Goal: Information Seeking & Learning: Compare options

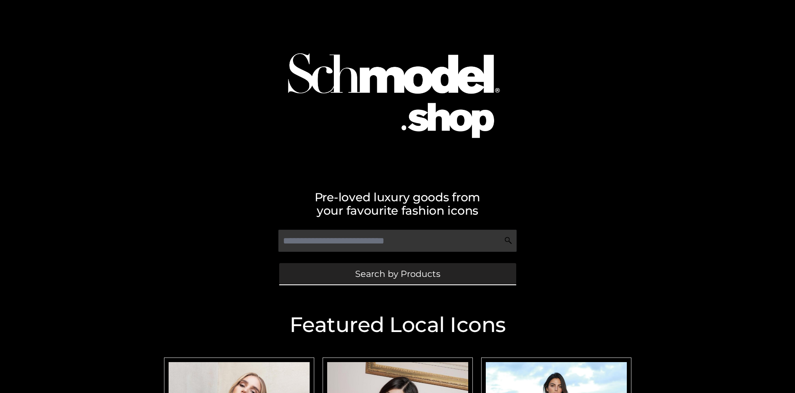
click at [397, 273] on span "Search by Products" at bounding box center [397, 273] width 85 height 9
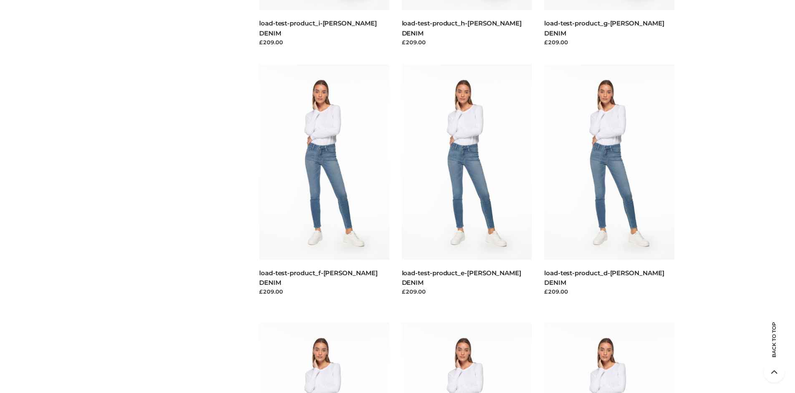
scroll to position [1751, 0]
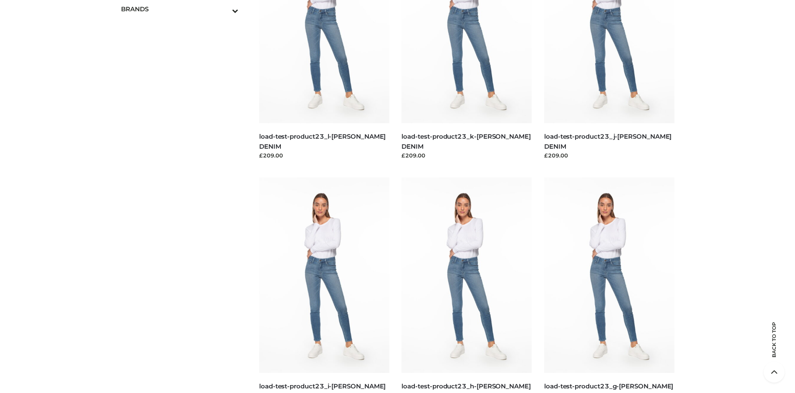
click at [0, 0] on span "OPP SWIMWEAR" at bounding box center [0, 0] width 0 height 0
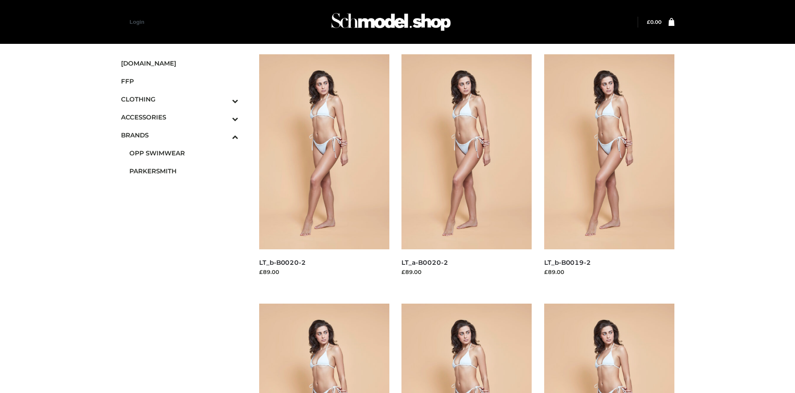
scroll to position [642, 0]
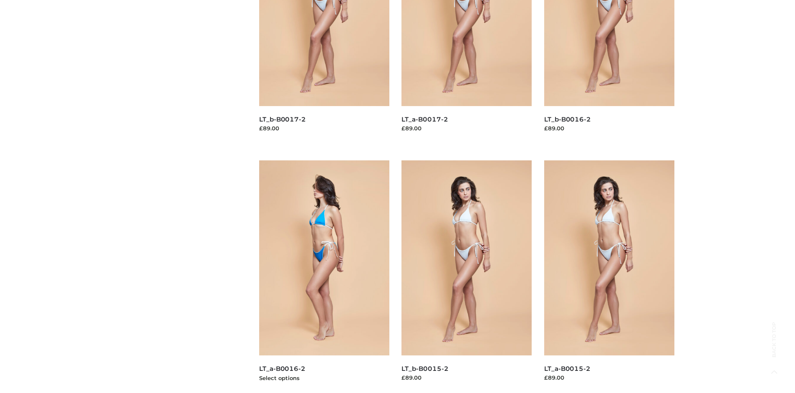
click at [324, 276] on img at bounding box center [324, 257] width 130 height 195
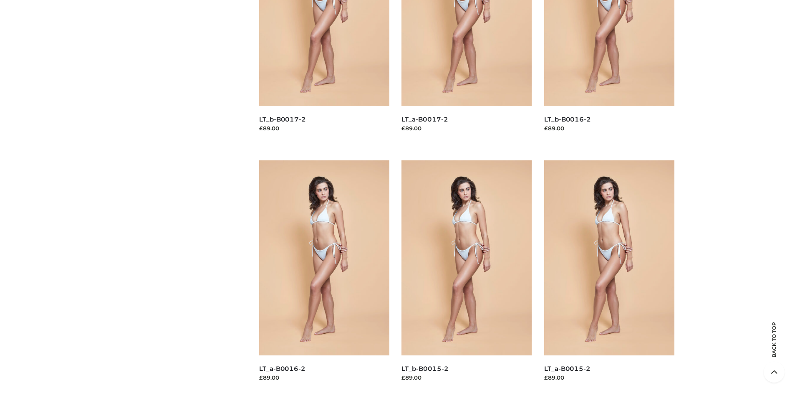
scroll to position [0, 0]
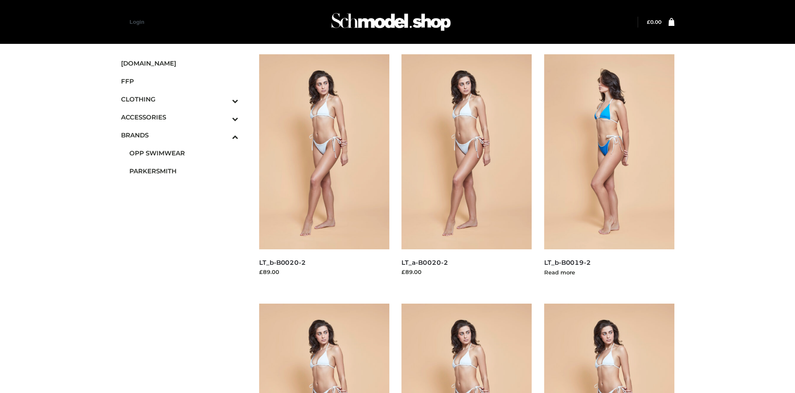
click at [609, 170] on img at bounding box center [609, 151] width 130 height 195
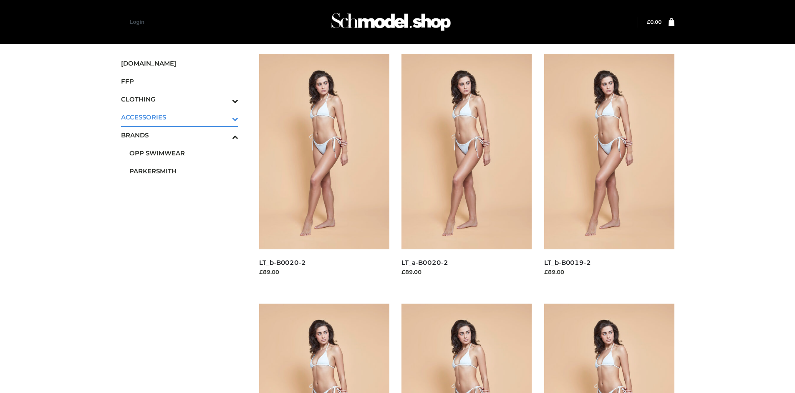
click at [224, 117] on icon "Toggle Submenu" at bounding box center [191, 119] width 93 height 10
click at [184, 153] on span "JEWELRY" at bounding box center [183, 153] width 109 height 10
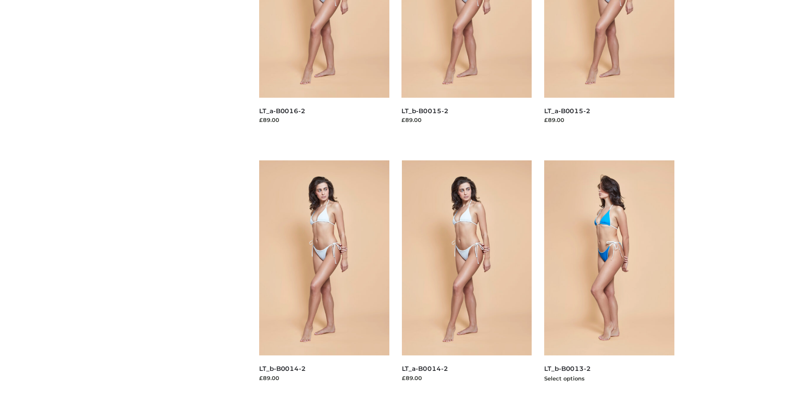
click at [609, 276] on img at bounding box center [609, 257] width 130 height 195
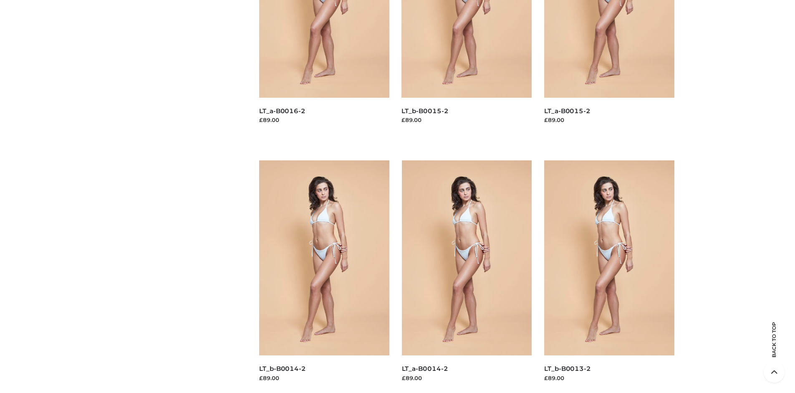
scroll to position [0, 0]
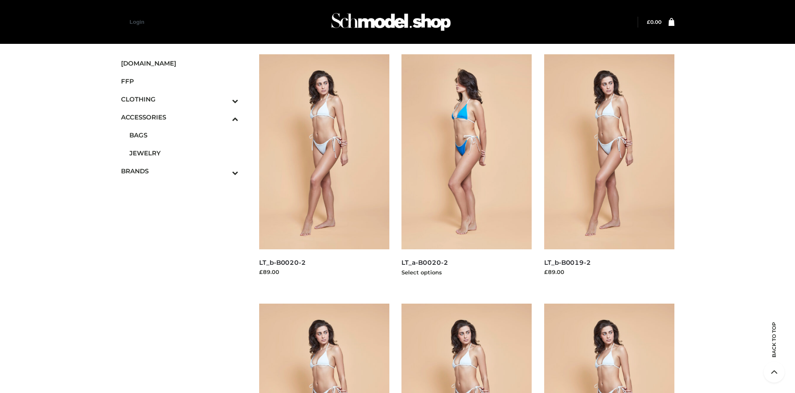
click at [467, 170] on img at bounding box center [467, 151] width 130 height 195
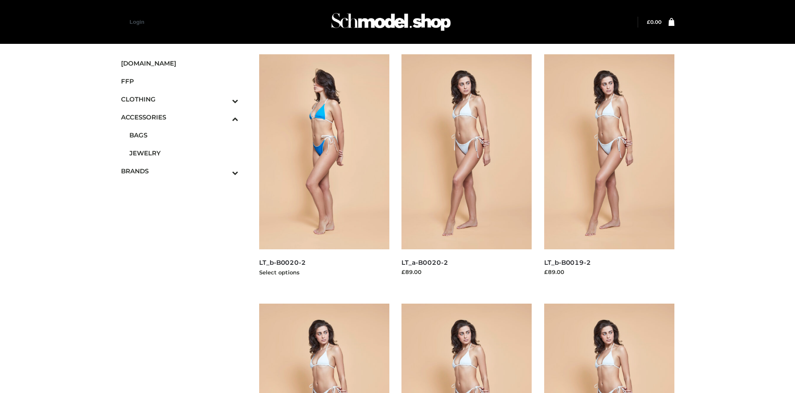
click at [324, 170] on img at bounding box center [324, 151] width 130 height 195
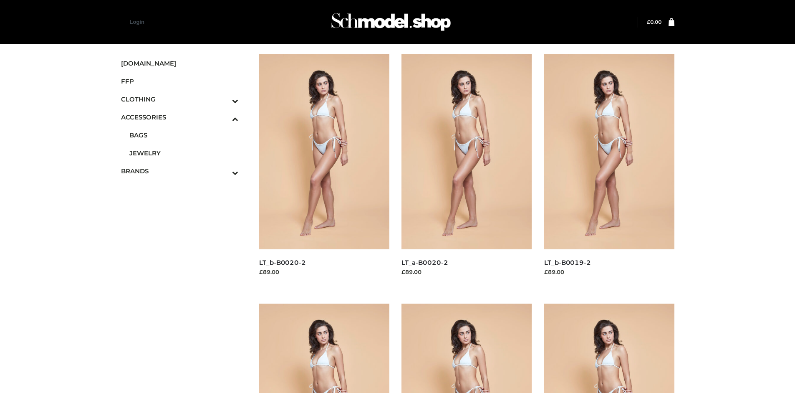
scroll to position [1149, 0]
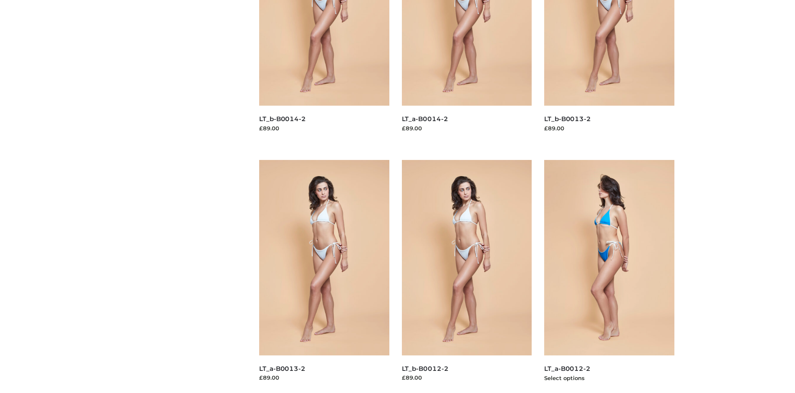
click at [609, 276] on img at bounding box center [609, 257] width 130 height 195
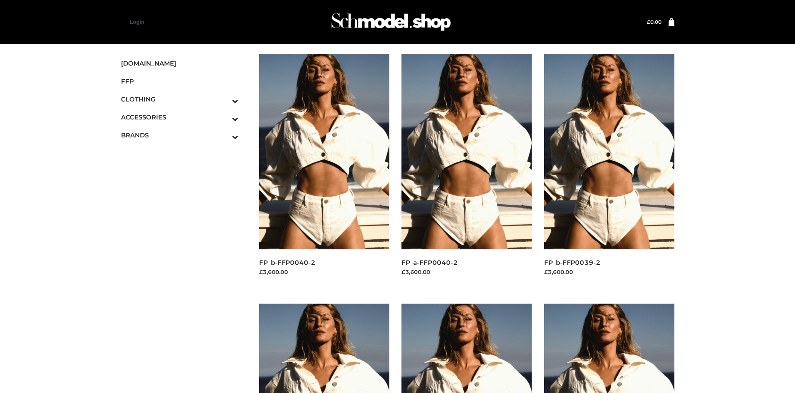
scroll to position [393, 0]
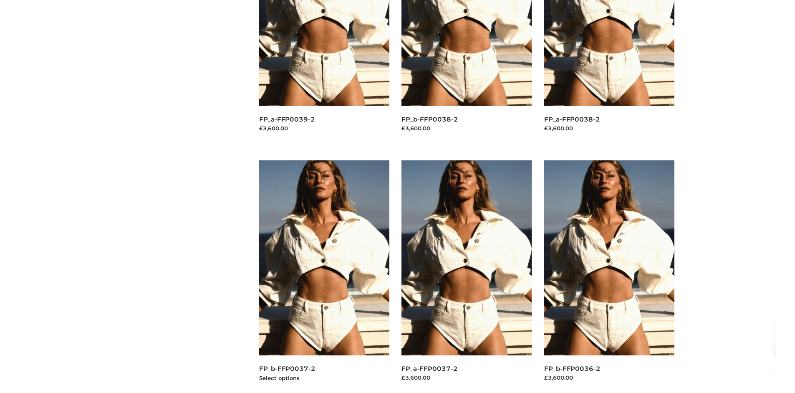
click at [324, 276] on img at bounding box center [324, 257] width 130 height 195
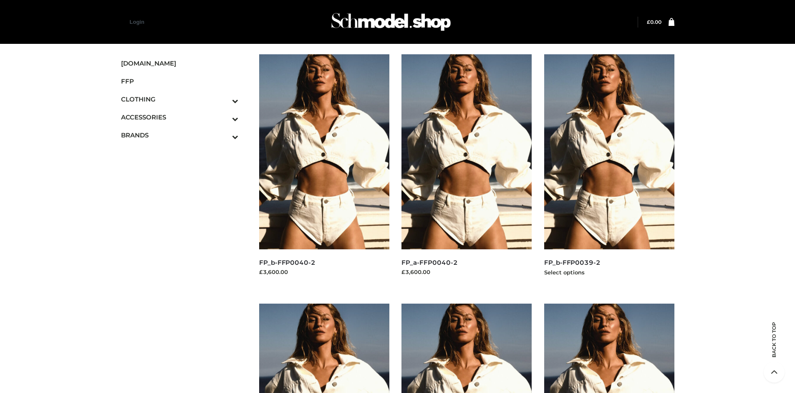
click at [609, 170] on img at bounding box center [609, 151] width 130 height 195
click at [324, 170] on img at bounding box center [324, 151] width 130 height 195
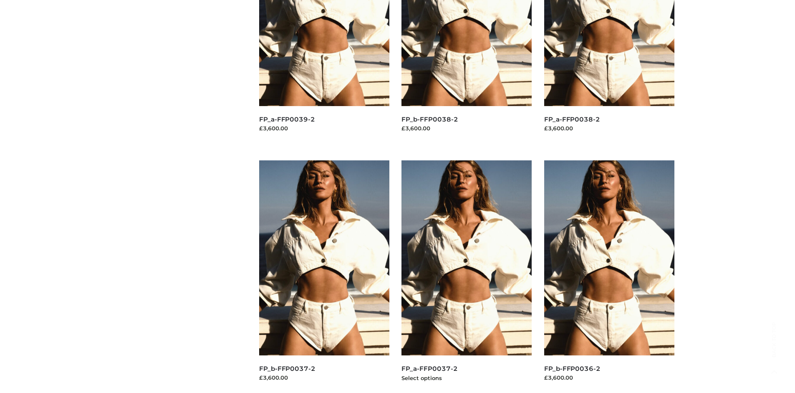
click at [467, 276] on img at bounding box center [467, 257] width 130 height 195
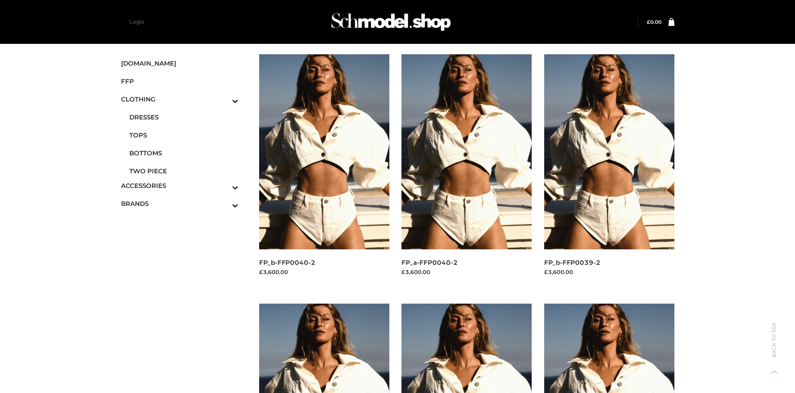
click at [184, 171] on span "TWO PIECE" at bounding box center [183, 171] width 109 height 10
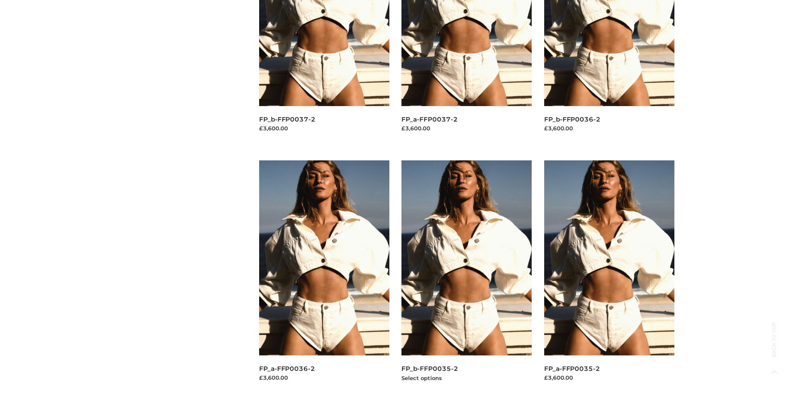
click at [467, 276] on img at bounding box center [467, 257] width 130 height 195
click at [609, 276] on img at bounding box center [609, 257] width 130 height 195
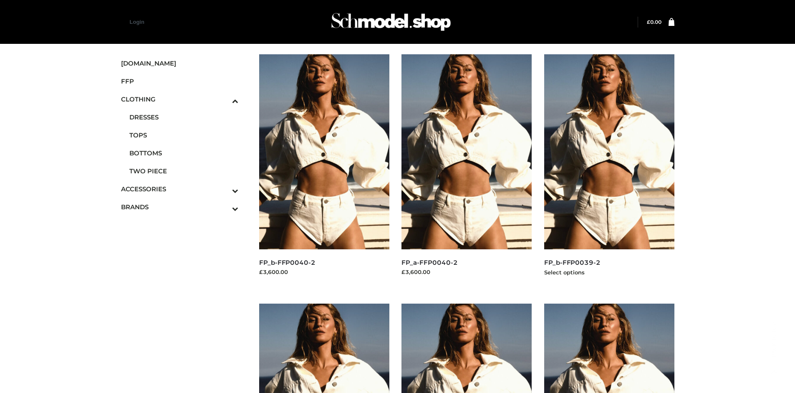
click at [609, 170] on img at bounding box center [609, 151] width 130 height 195
click at [324, 170] on img at bounding box center [324, 151] width 130 height 195
